Goal: Find specific page/section: Find specific page/section

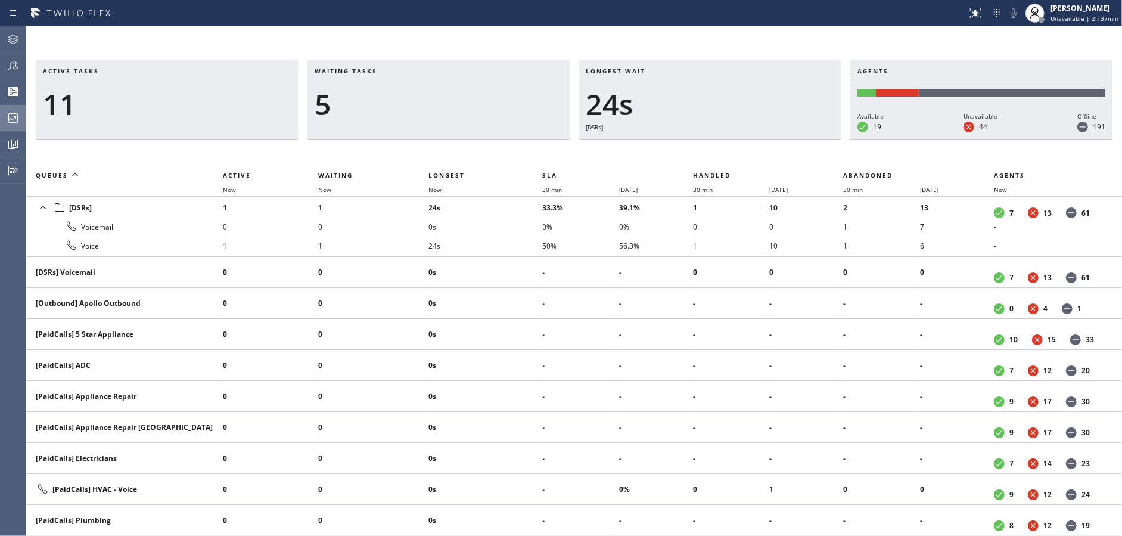
click at [9, 123] on icon at bounding box center [13, 118] width 14 height 14
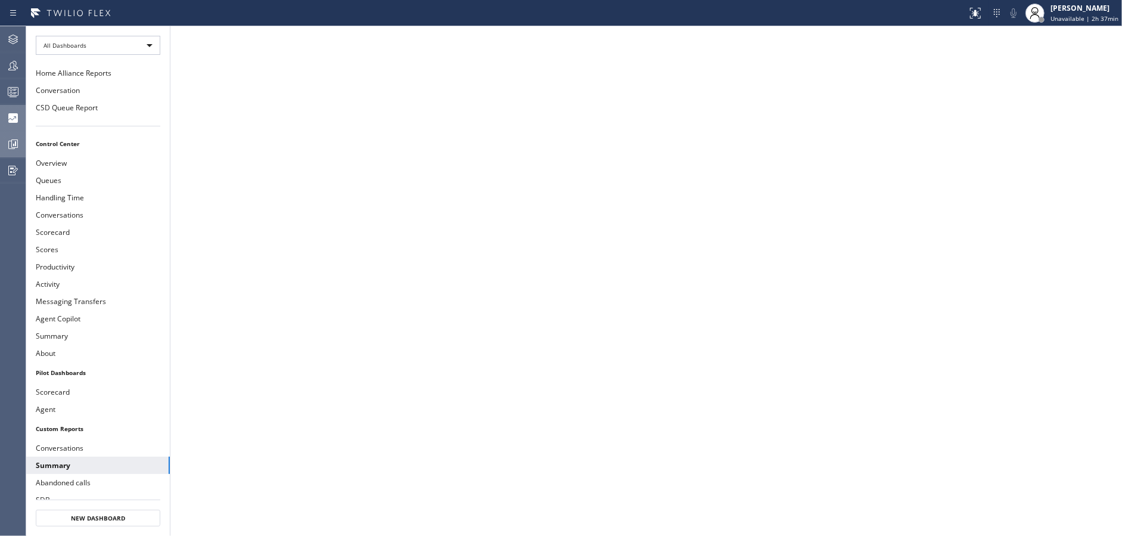
click at [9, 137] on icon at bounding box center [13, 144] width 14 height 14
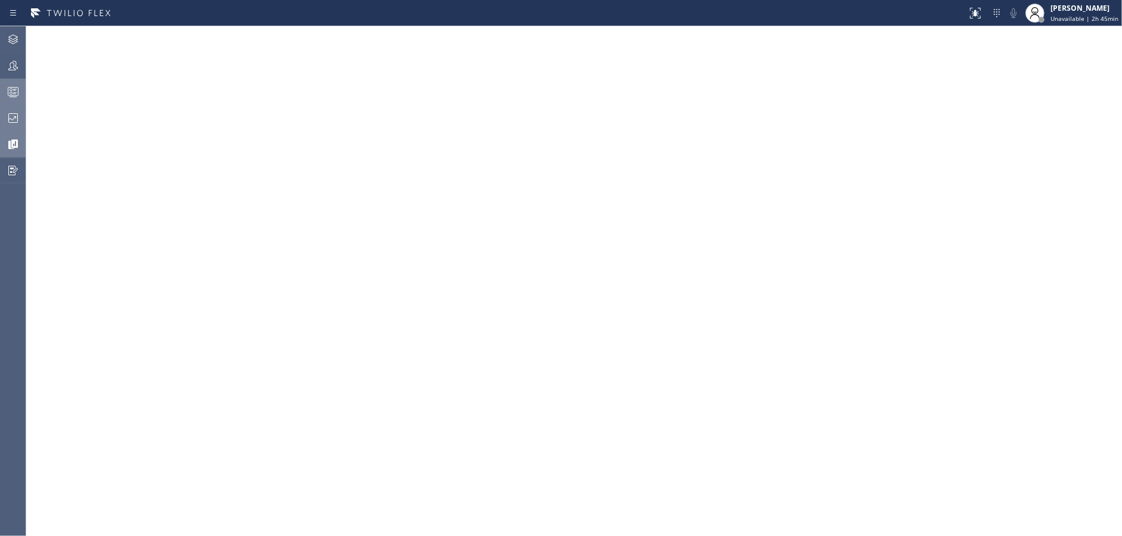
click at [1, 97] on div at bounding box center [13, 92] width 26 height 14
